Goal: Entertainment & Leisure: Consume media (video, audio)

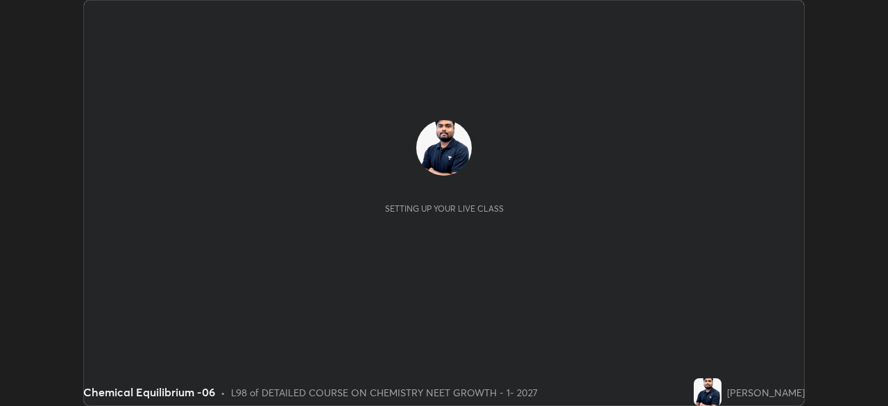
scroll to position [406, 887]
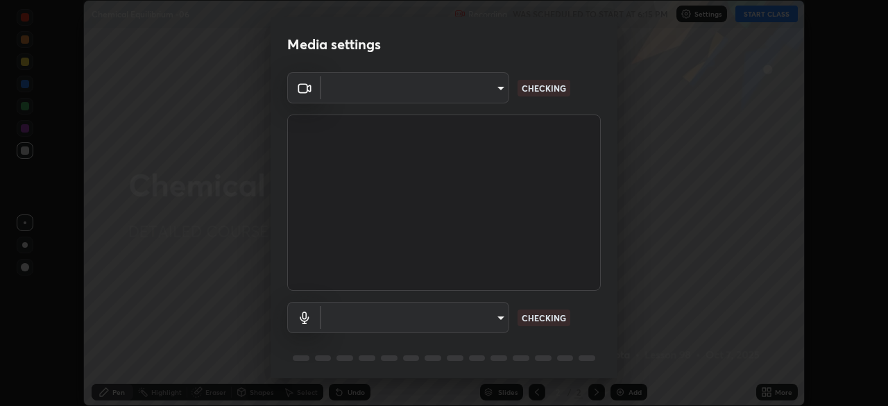
click at [477, 95] on body "Erase all Chemical Equilibrium -06 Recording WAS SCHEDULED TO START AT 6:15 PM …" at bounding box center [444, 203] width 888 height 406
click at [477, 95] on div at bounding box center [444, 203] width 888 height 406
type input "cd196dca7ee3473cd0bbb3bb2826c5ea68ab4168b05a595dea54bdb54e95643a"
type input "8a746cdf30822f0194d7ebaae9e2952f093a53666f518d89720ff13f51db075d"
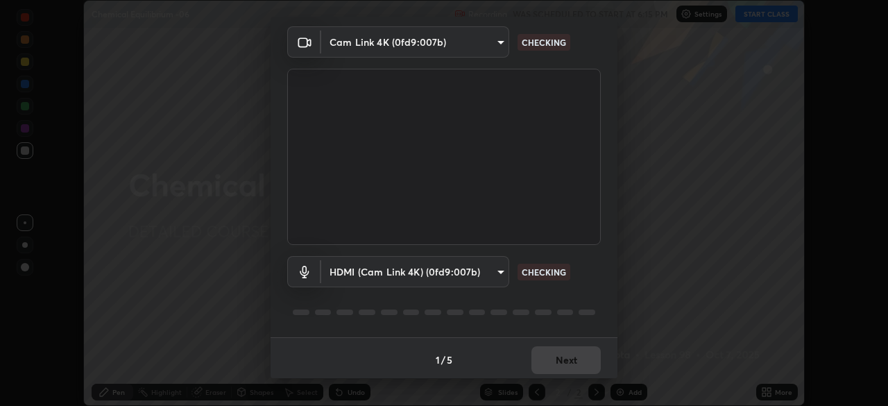
scroll to position [49, 0]
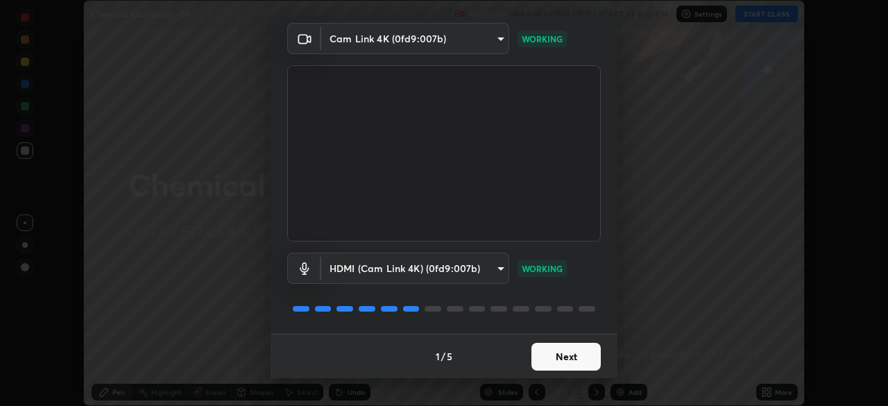
click at [567, 358] on button "Next" at bounding box center [565, 357] width 69 height 28
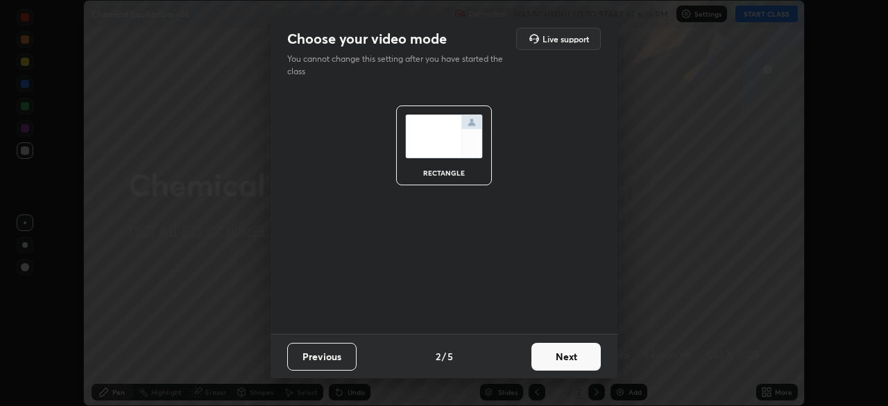
click at [574, 362] on button "Next" at bounding box center [565, 357] width 69 height 28
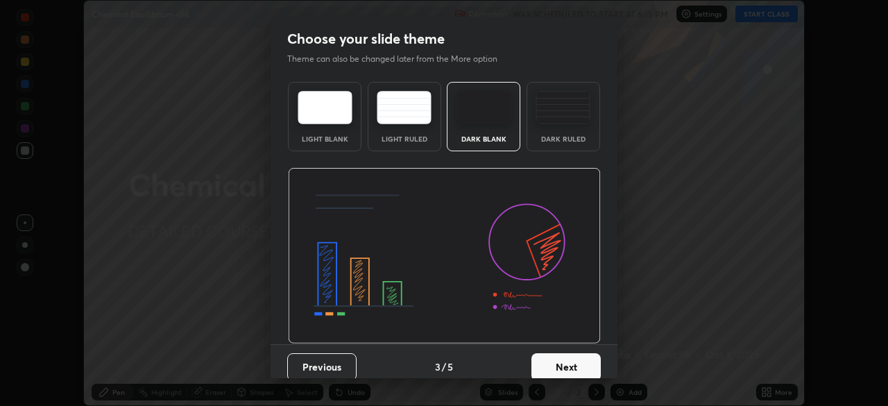
click at [583, 362] on button "Next" at bounding box center [565, 367] width 69 height 28
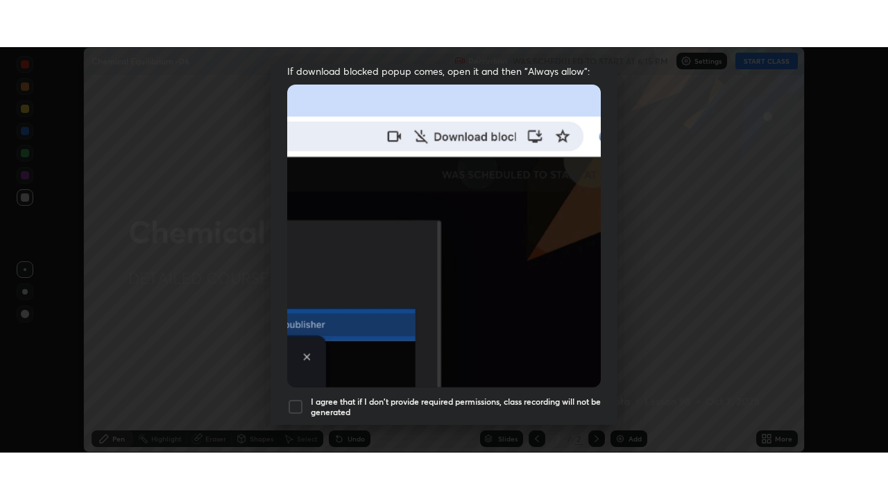
scroll to position [332, 0]
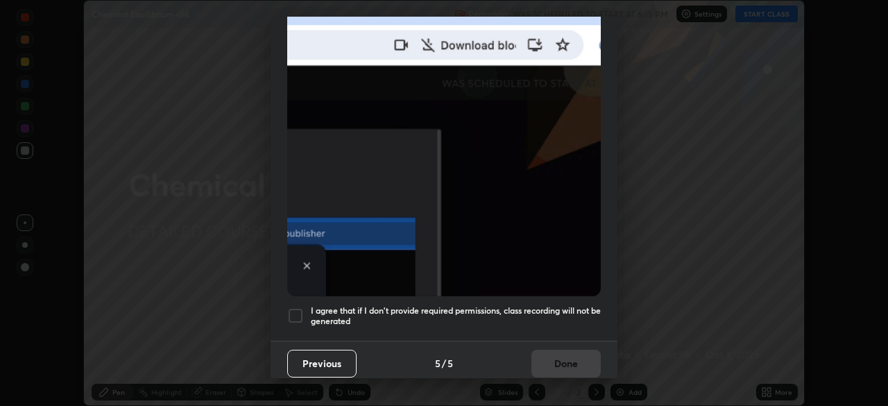
click at [298, 311] on div at bounding box center [295, 315] width 17 height 17
click at [564, 360] on button "Done" at bounding box center [565, 364] width 69 height 28
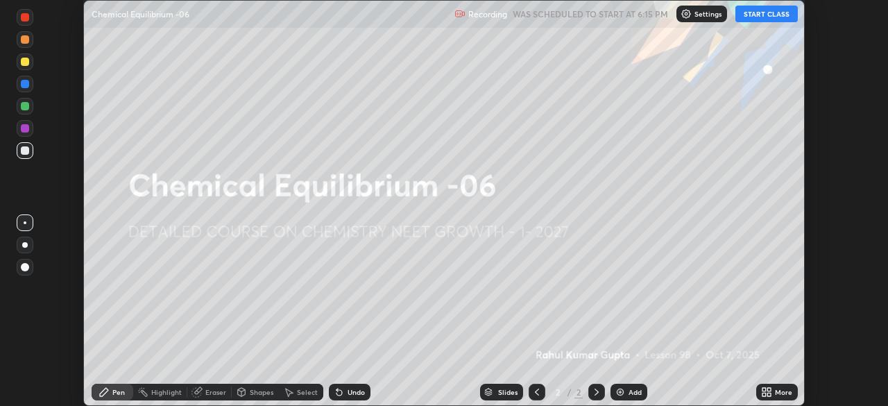
click at [771, 392] on icon at bounding box center [766, 391] width 11 height 11
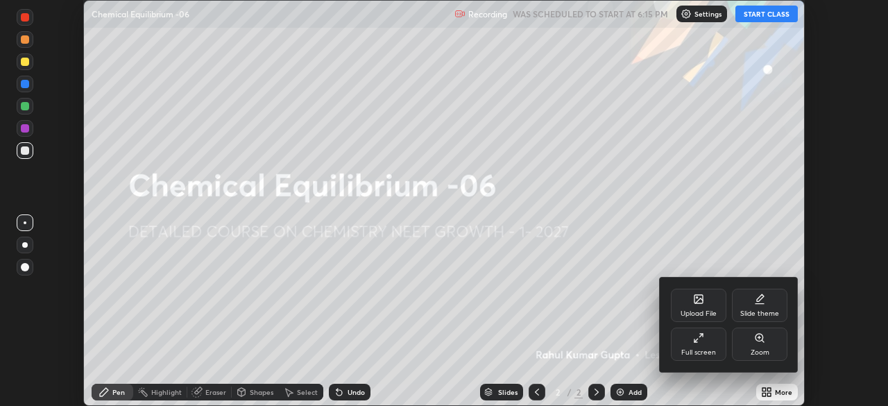
click at [698, 352] on div "Full screen" at bounding box center [698, 352] width 35 height 7
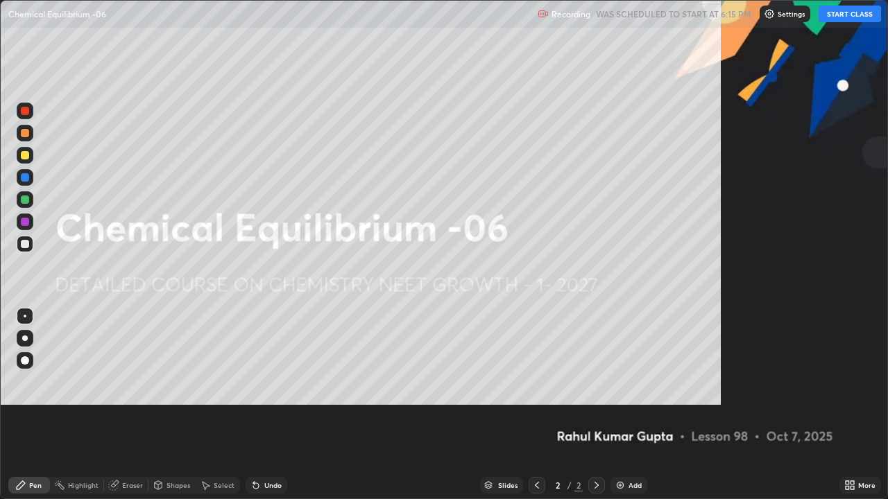
scroll to position [499, 888]
